Goal: Information Seeking & Learning: Learn about a topic

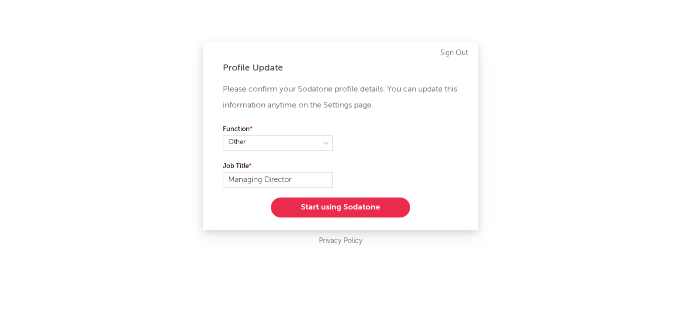
select select "other"
click at [359, 209] on button "Start using Sodatone" at bounding box center [340, 208] width 139 height 20
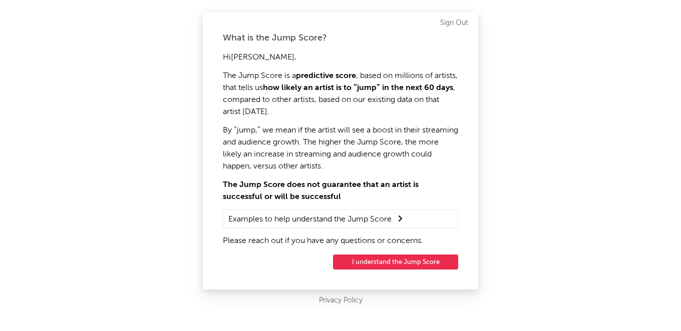
click at [394, 267] on button "I understand the Jump Score" at bounding box center [395, 262] width 125 height 15
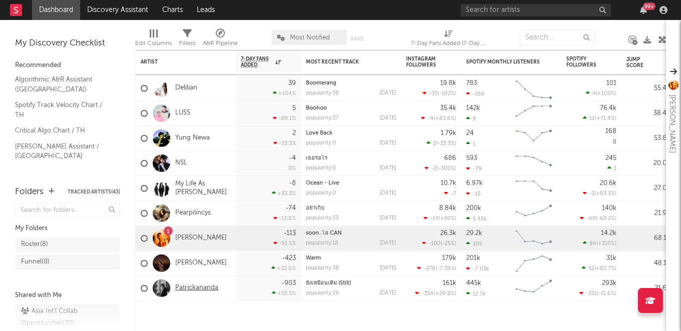
click at [200, 291] on link "Patrickananda" at bounding box center [196, 288] width 43 height 9
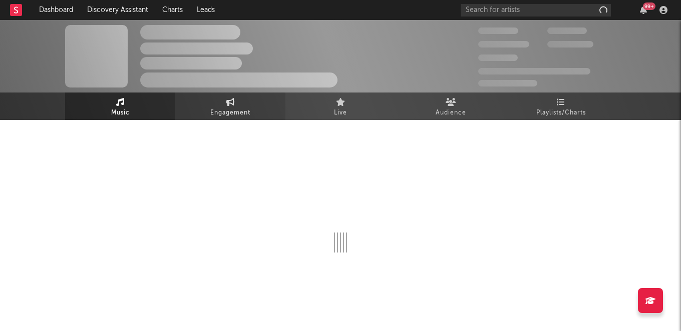
click at [247, 101] on link "Engagement" at bounding box center [230, 107] width 110 height 28
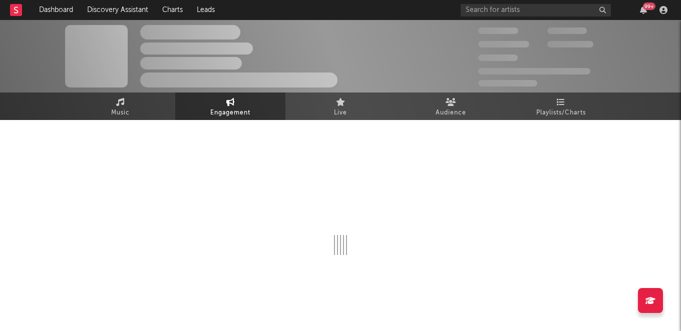
select select "1w"
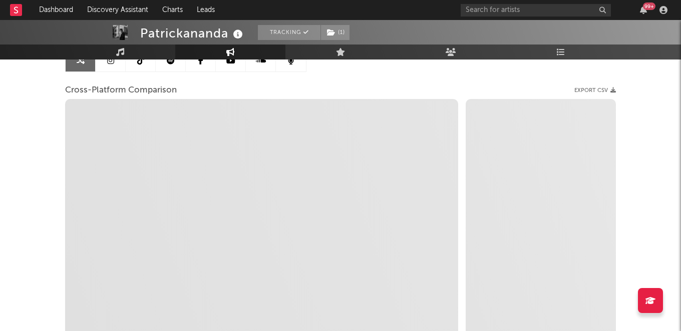
select select "1m"
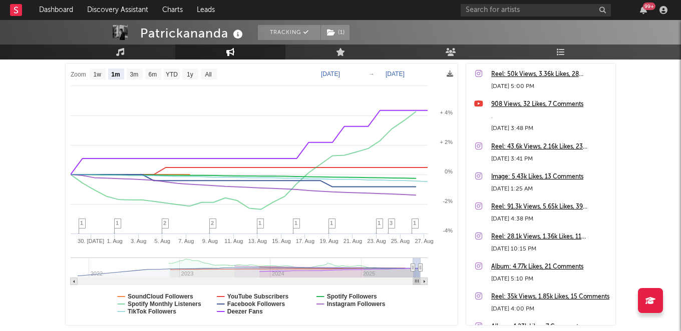
scroll to position [156, 0]
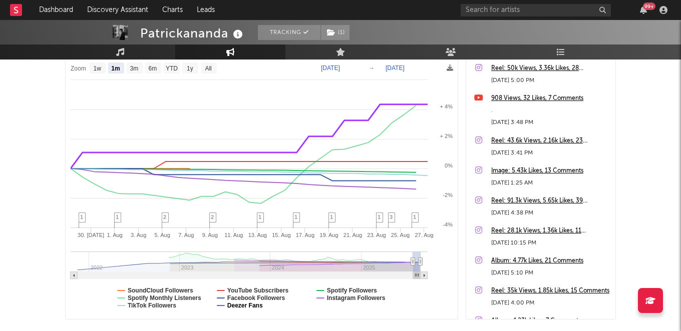
click at [241, 305] on text "Deezer Fans" at bounding box center [245, 305] width 36 height 7
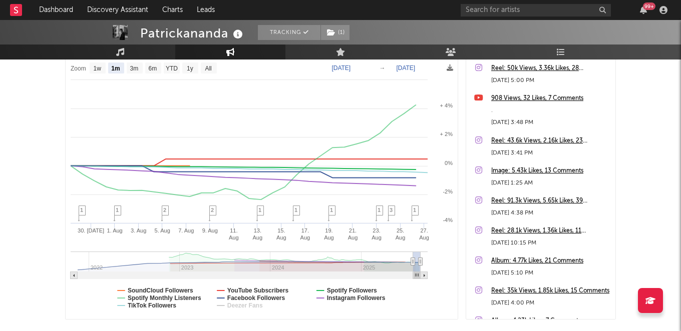
select select "1m"
